Goal: Information Seeking & Learning: Learn about a topic

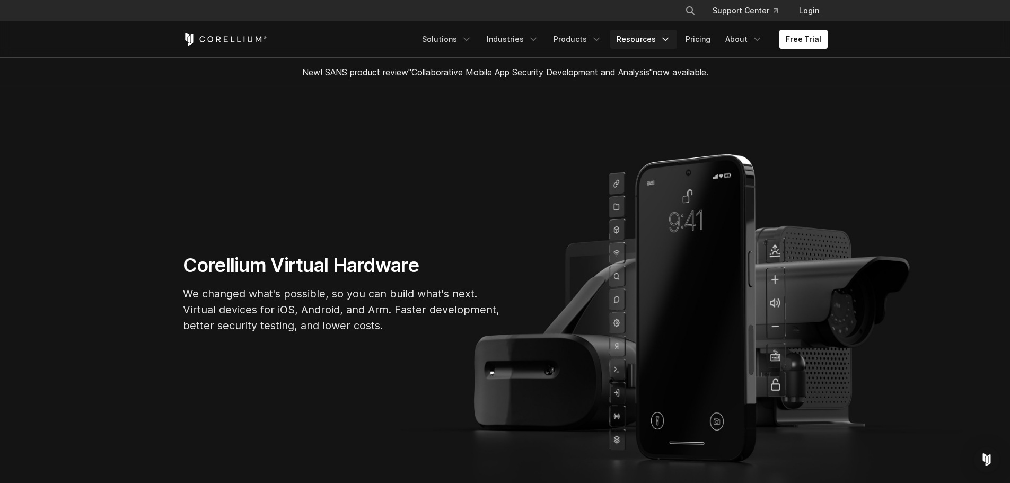
click at [636, 36] on link "Resources" at bounding box center [643, 39] width 67 height 19
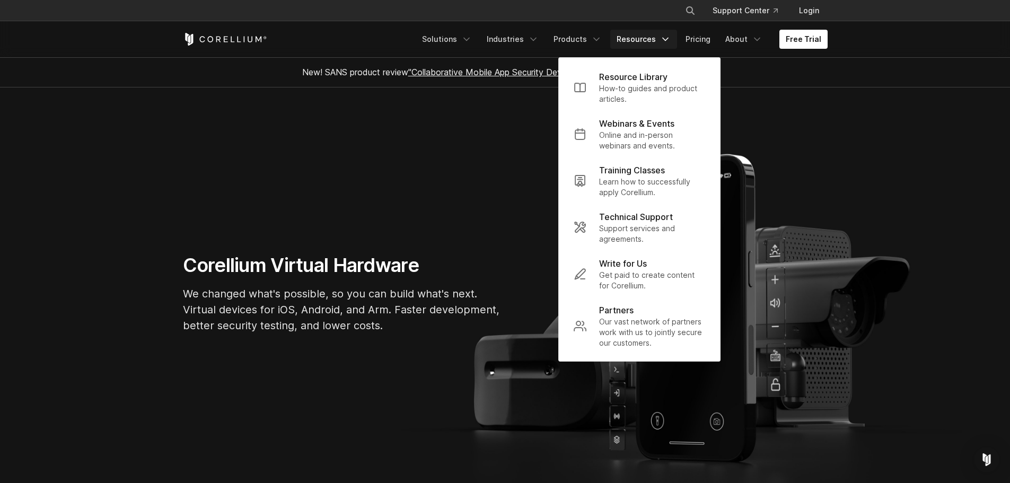
click at [637, 35] on link "Resources" at bounding box center [643, 39] width 67 height 19
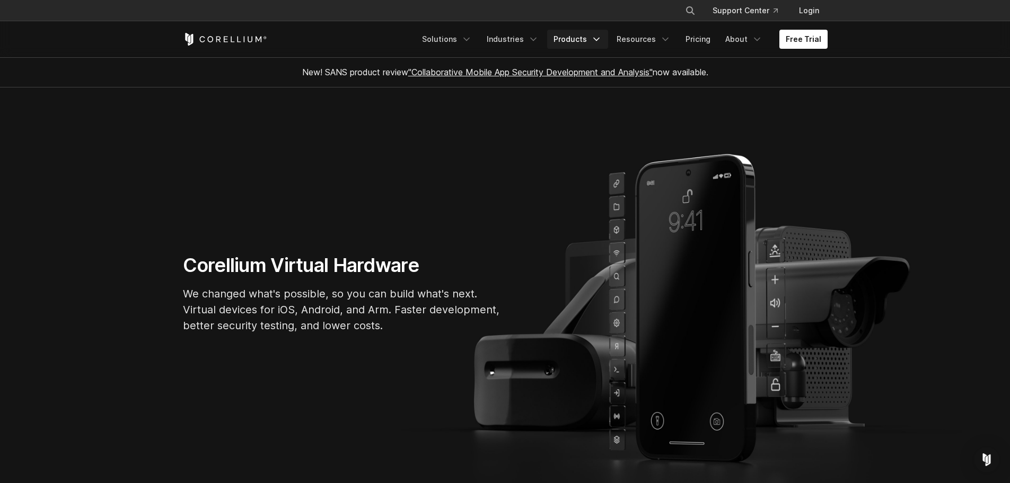
click at [558, 34] on link "Products" at bounding box center [577, 39] width 61 height 19
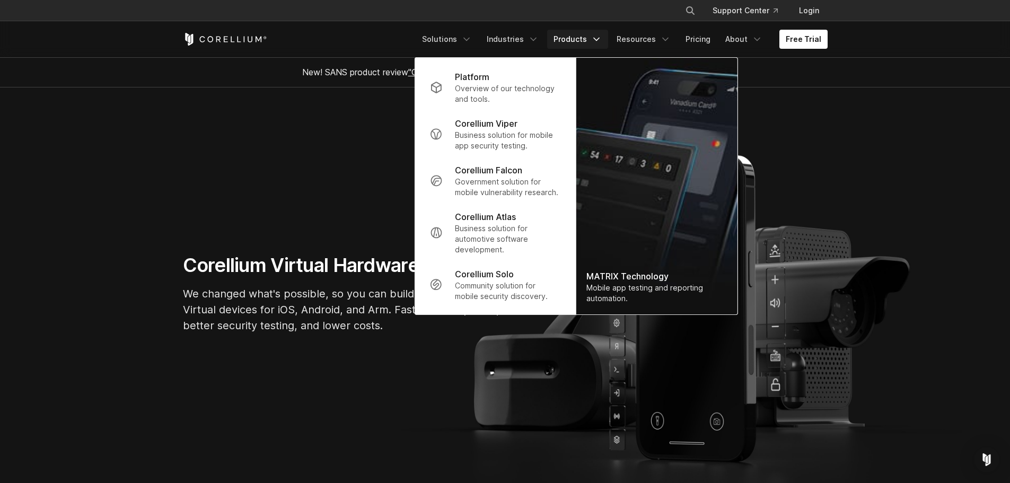
drag, startPoint x: 573, startPoint y: 32, endPoint x: 524, endPoint y: 36, distance: 48.9
click at [572, 33] on link "Products" at bounding box center [577, 39] width 61 height 19
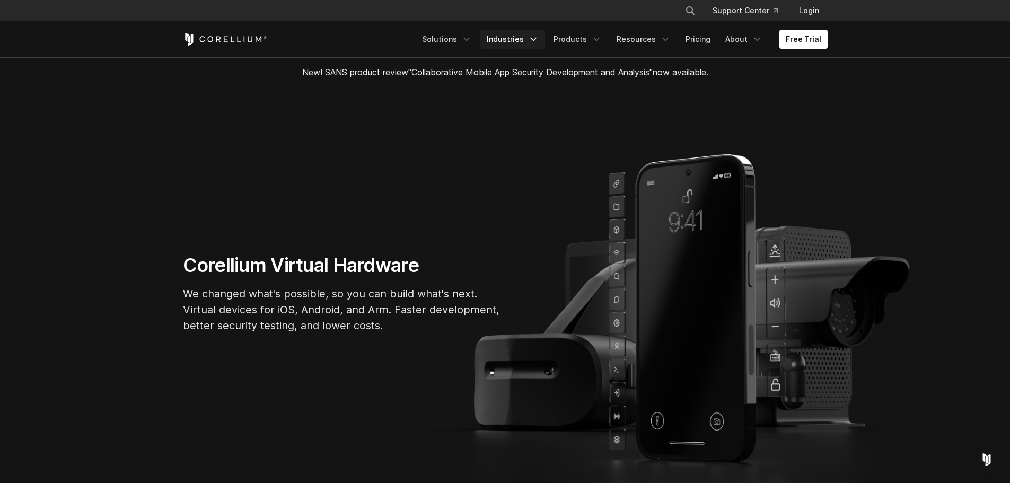
click at [524, 36] on link "Industries" at bounding box center [512, 39] width 65 height 19
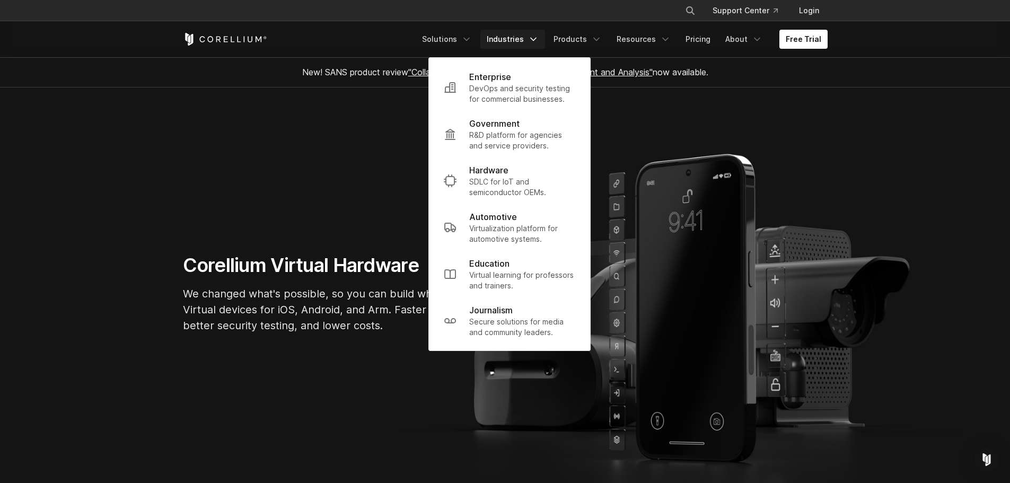
click at [524, 36] on link "Industries" at bounding box center [512, 39] width 65 height 19
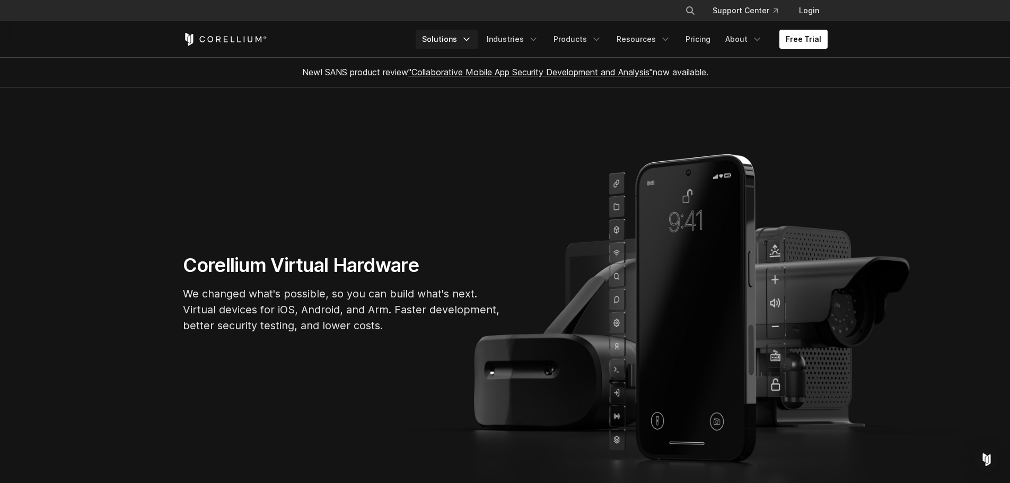
click at [478, 39] on link "Solutions" at bounding box center [447, 39] width 63 height 19
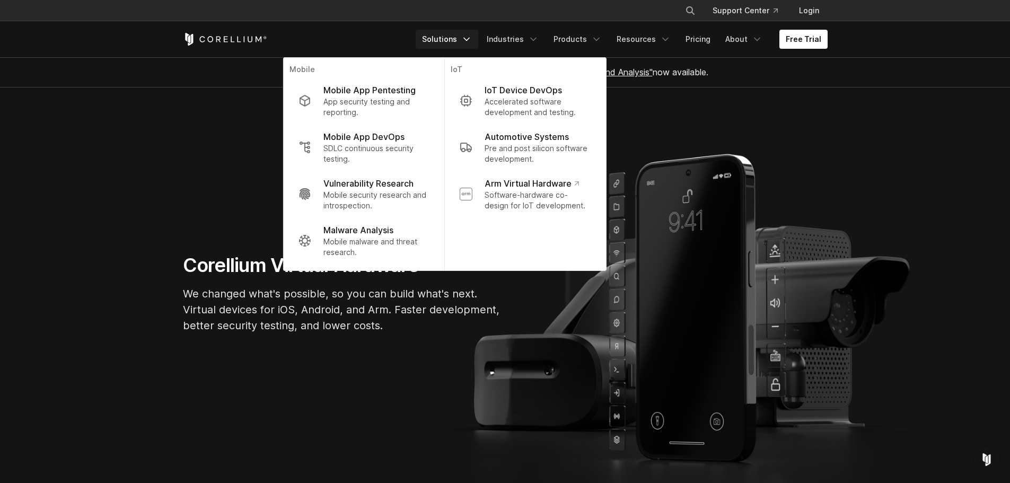
click at [472, 38] on icon "Navigation Menu" at bounding box center [466, 39] width 11 height 11
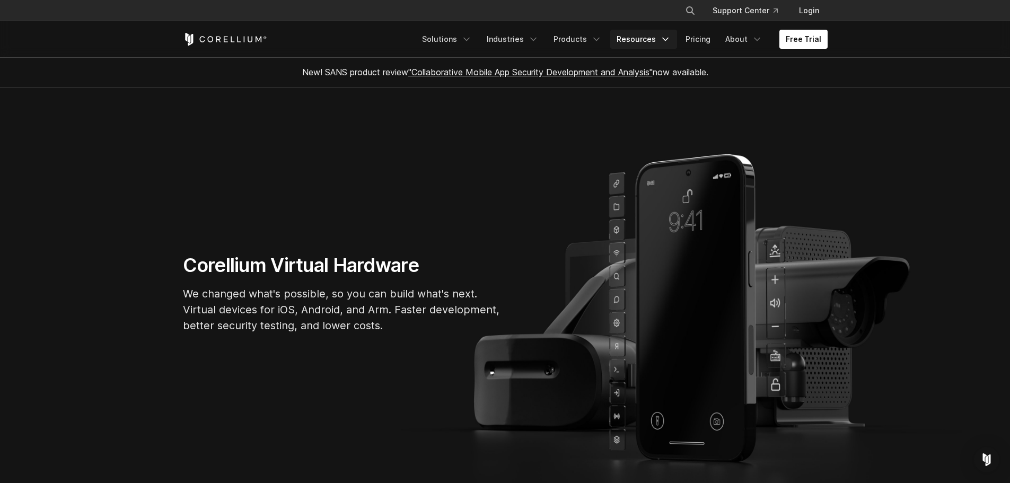
click at [625, 37] on link "Resources" at bounding box center [643, 39] width 67 height 19
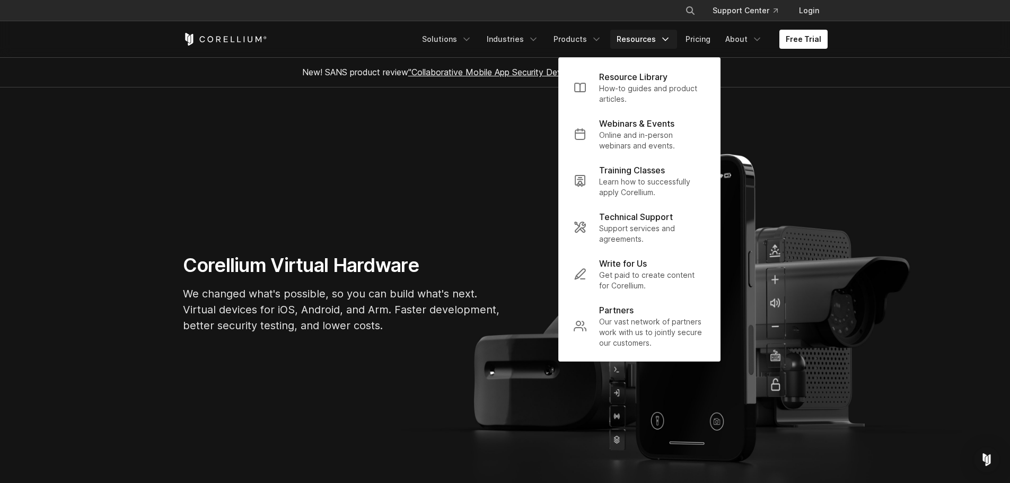
click at [787, 76] on div "New! SANS product review "Collaborative Mobile App Security Development and Ana…" at bounding box center [505, 72] width 666 height 30
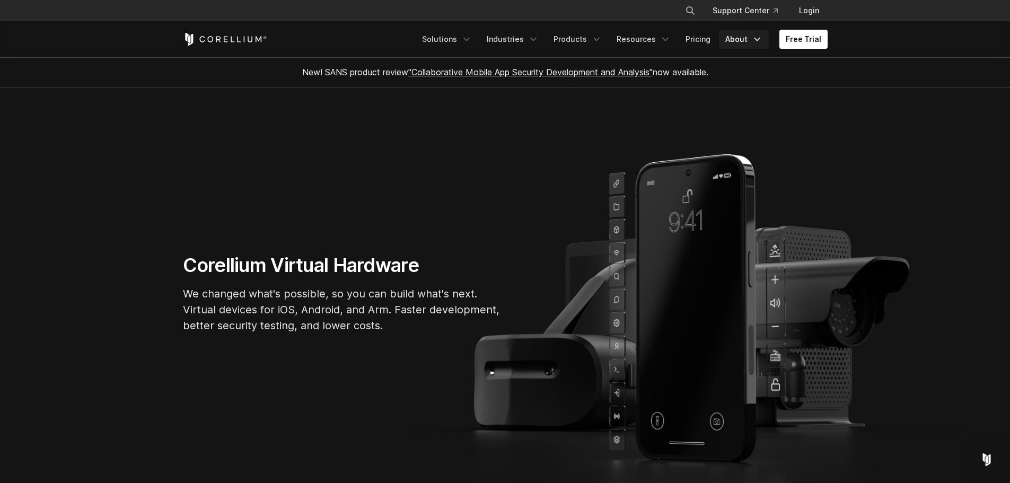
click at [756, 41] on icon "Navigation Menu" at bounding box center [757, 39] width 11 height 11
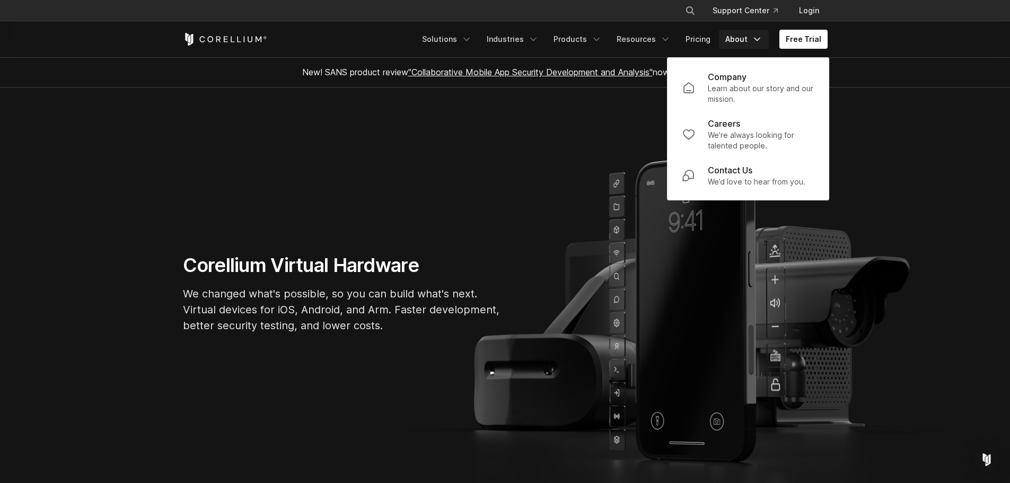
click at [875, 104] on section "Corellium Virtual Hardware We changed what's possible, so you can build what's …" at bounding box center [505, 297] width 1010 height 420
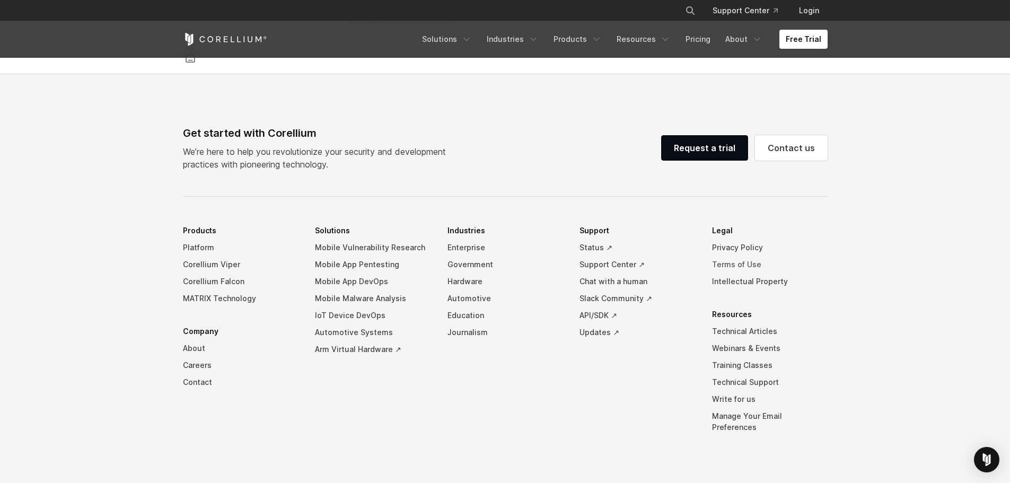
scroll to position [2491, 0]
